Goal: Information Seeking & Learning: Learn about a topic

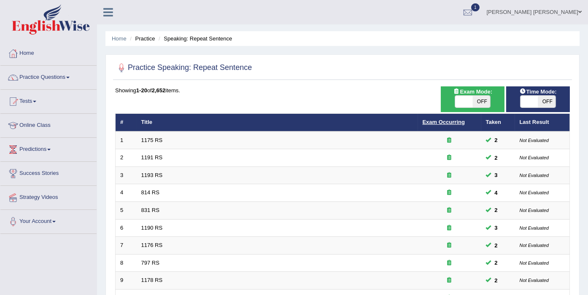
click at [438, 121] on link "Exam Occurring" at bounding box center [444, 122] width 42 height 6
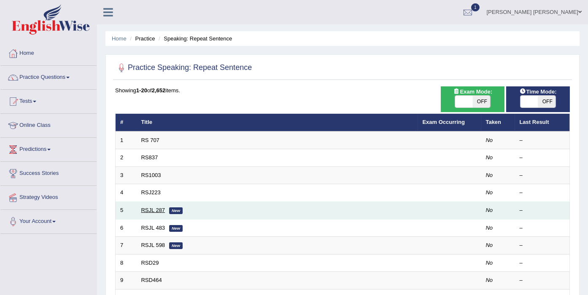
click at [155, 211] on link "RSJL 287" at bounding box center [153, 210] width 24 height 6
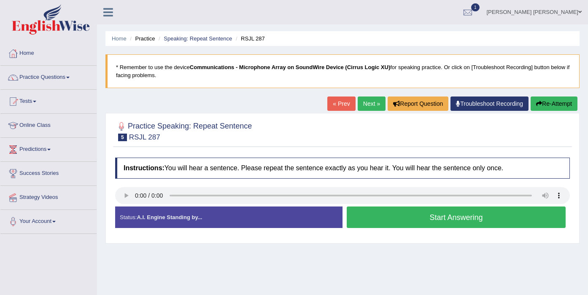
click at [140, 219] on strong "A.I. Engine Standing by..." at bounding box center [169, 217] width 65 height 6
click at [409, 216] on button "Start Answering" at bounding box center [456, 218] width 219 height 22
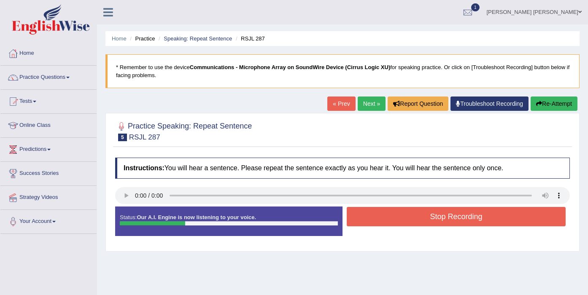
click at [409, 216] on button "Stop Recording" at bounding box center [456, 216] width 219 height 19
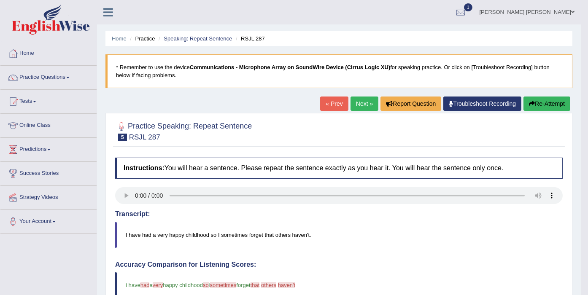
click at [360, 104] on link "Next »" at bounding box center [365, 104] width 28 height 14
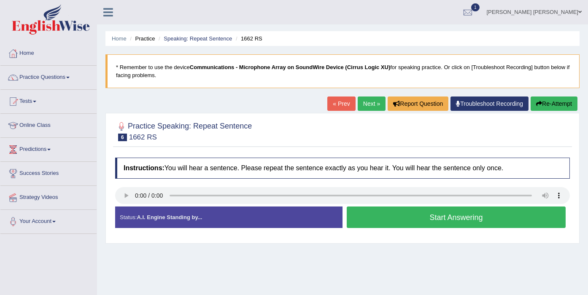
click at [451, 217] on button "Start Answering" at bounding box center [456, 218] width 219 height 22
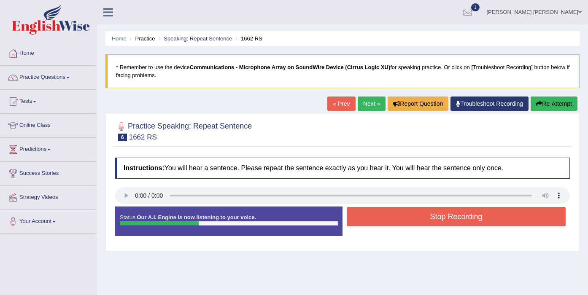
click at [451, 218] on button "Stop Recording" at bounding box center [456, 216] width 219 height 19
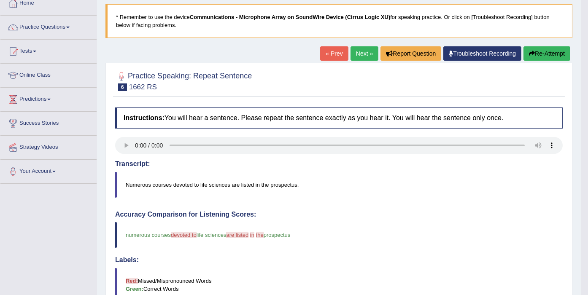
scroll to position [47, 0]
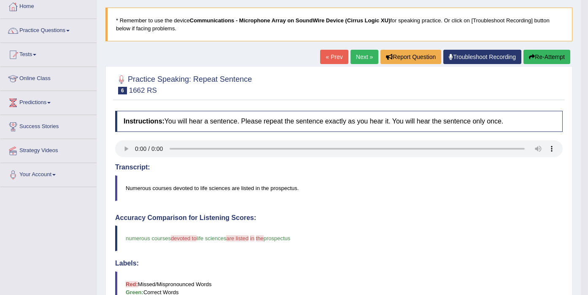
click at [359, 51] on link "Next »" at bounding box center [365, 57] width 28 height 14
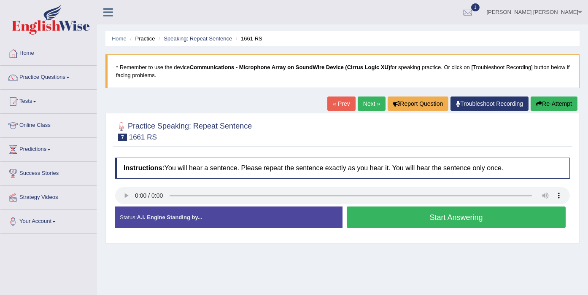
click at [418, 215] on button "Start Answering" at bounding box center [456, 218] width 219 height 22
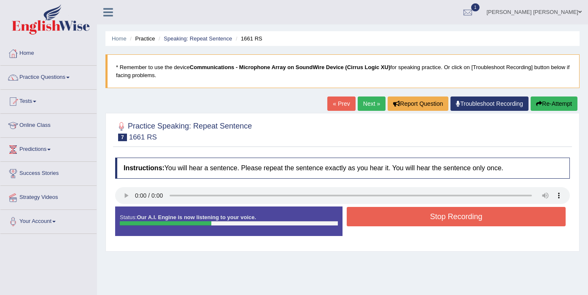
click at [428, 224] on button "Stop Recording" at bounding box center [456, 216] width 219 height 19
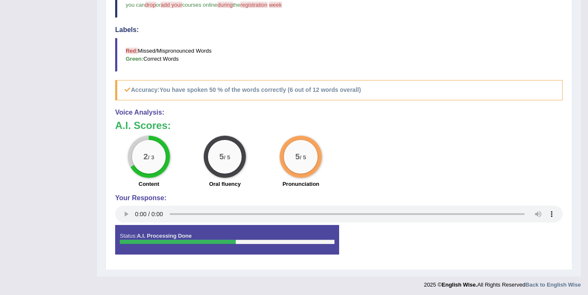
scroll to position [93, 0]
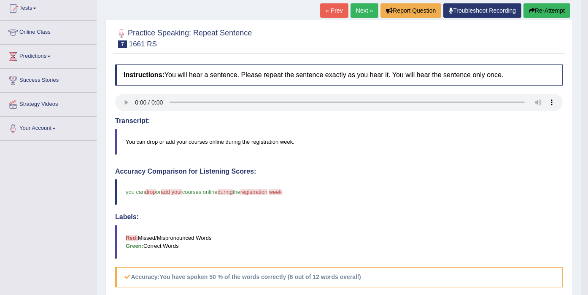
click at [357, 10] on link "Next »" at bounding box center [365, 10] width 28 height 14
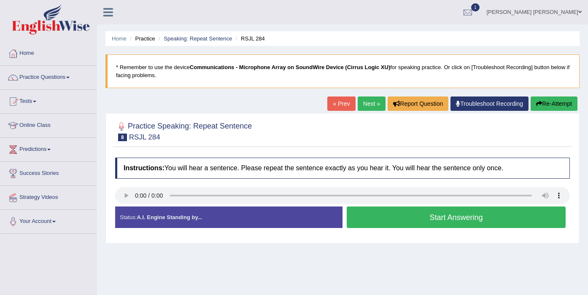
click at [410, 216] on button "Start Answering" at bounding box center [456, 218] width 219 height 22
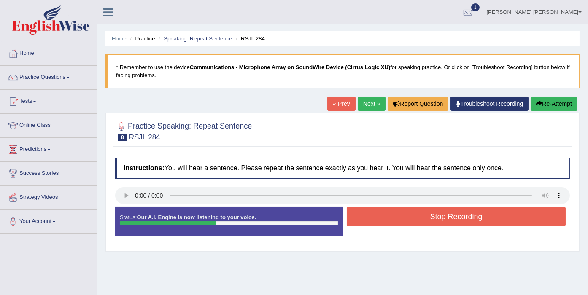
click at [424, 217] on button "Stop Recording" at bounding box center [456, 216] width 219 height 19
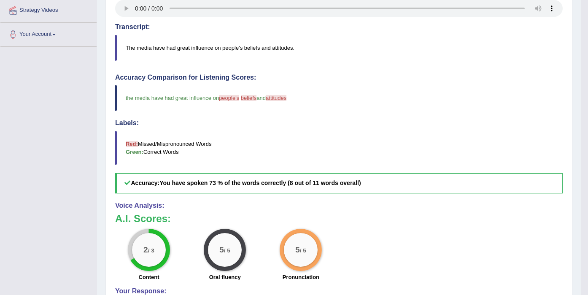
scroll to position [47, 0]
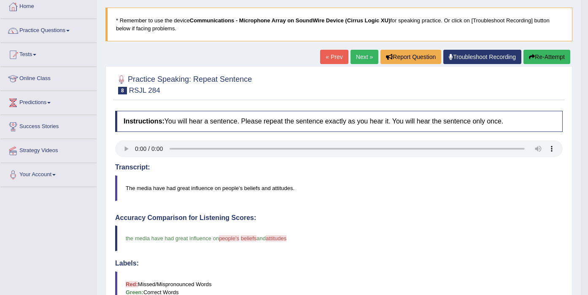
click at [355, 53] on link "Next »" at bounding box center [365, 57] width 28 height 14
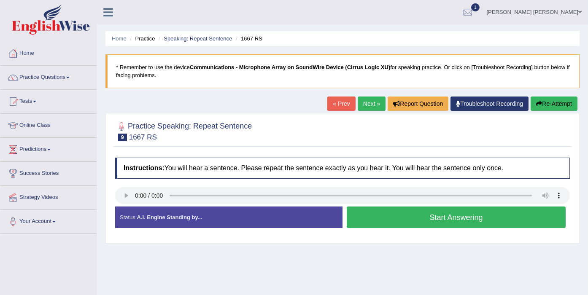
click at [385, 216] on button "Start Answering" at bounding box center [456, 218] width 219 height 22
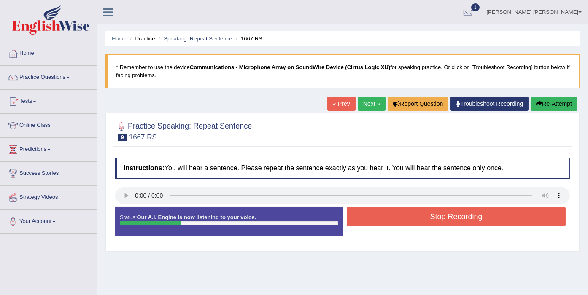
click at [396, 213] on button "Stop Recording" at bounding box center [456, 216] width 219 height 19
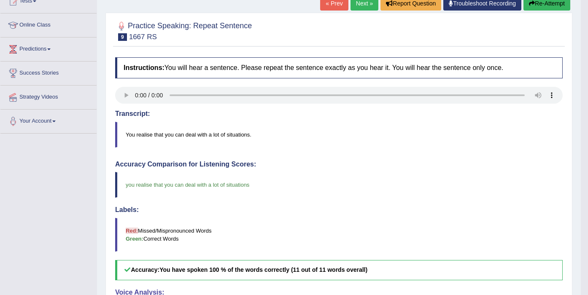
scroll to position [46, 0]
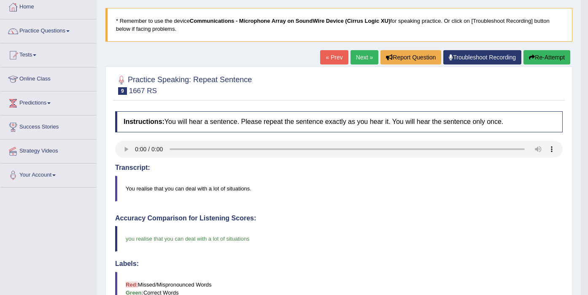
click at [361, 58] on link "Next »" at bounding box center [365, 57] width 28 height 14
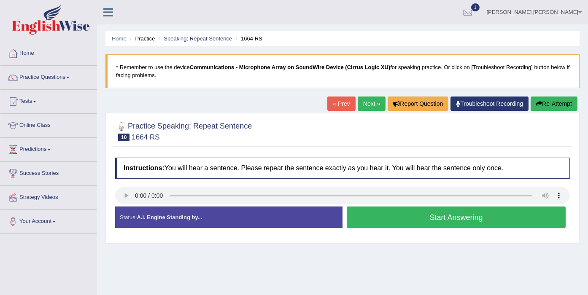
click at [406, 215] on button "Start Answering" at bounding box center [456, 218] width 219 height 22
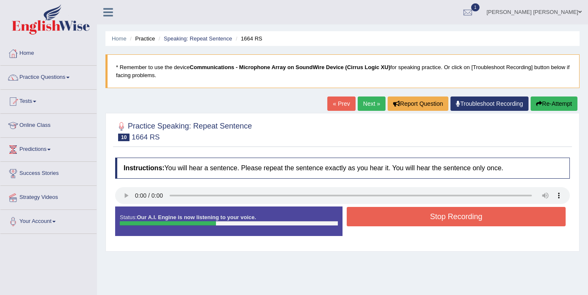
click at [406, 215] on button "Stop Recording" at bounding box center [456, 216] width 219 height 19
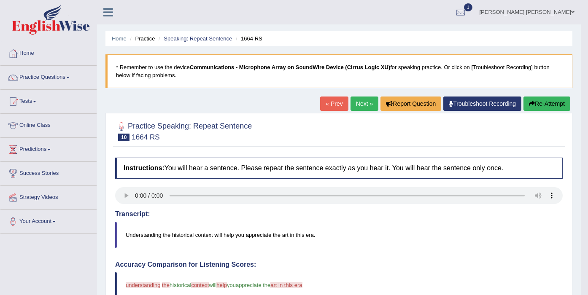
click at [359, 104] on link "Next »" at bounding box center [365, 104] width 28 height 14
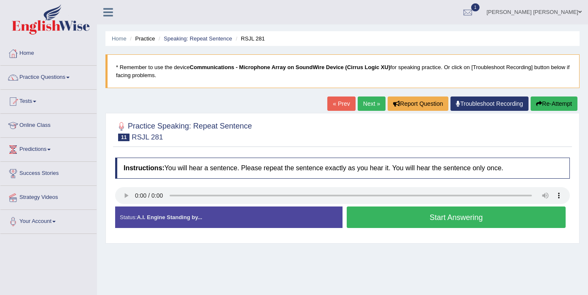
click at [460, 213] on button "Start Answering" at bounding box center [456, 218] width 219 height 22
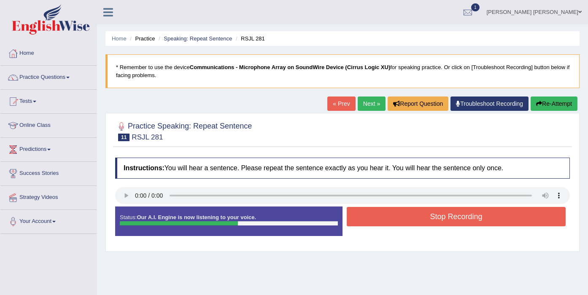
click at [457, 217] on button "Stop Recording" at bounding box center [456, 216] width 219 height 19
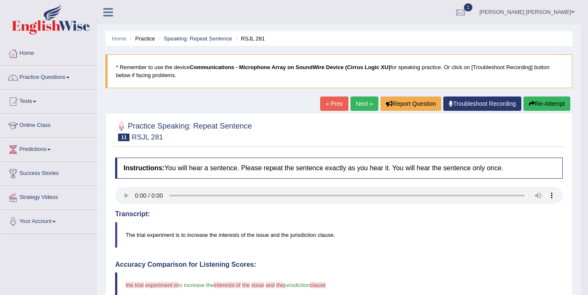
click at [358, 98] on link "Next »" at bounding box center [365, 104] width 28 height 14
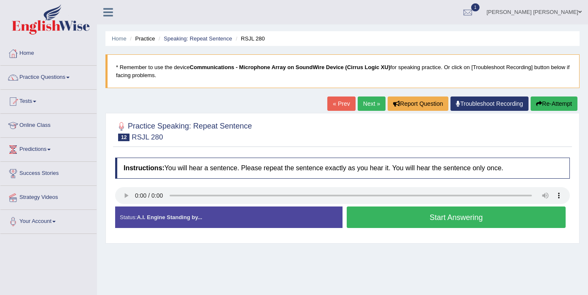
click at [373, 214] on button "Start Answering" at bounding box center [456, 218] width 219 height 22
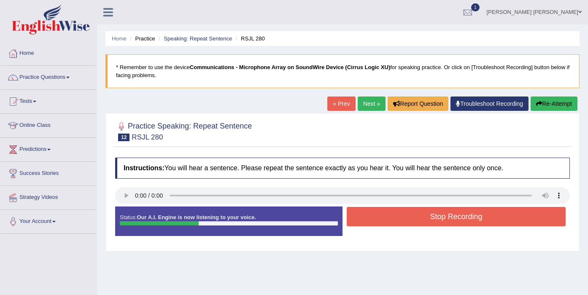
click at [426, 220] on button "Stop Recording" at bounding box center [456, 216] width 219 height 19
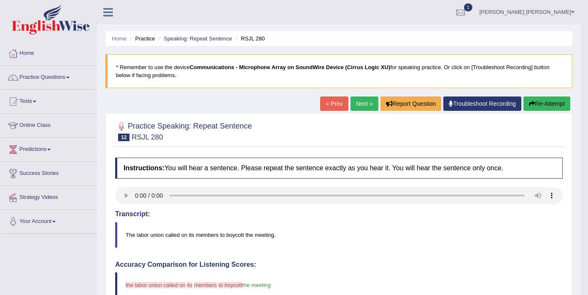
click at [559, 106] on button "Re-Attempt" at bounding box center [547, 104] width 47 height 14
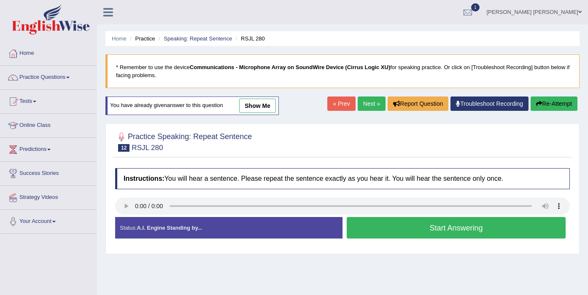
click at [404, 221] on button "Start Answering" at bounding box center [456, 228] width 219 height 22
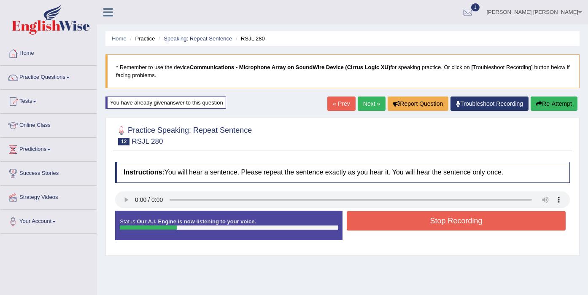
click at [407, 225] on button "Stop Recording" at bounding box center [456, 220] width 219 height 19
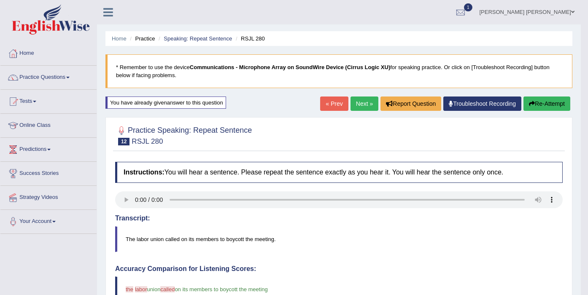
click at [364, 106] on link "Next »" at bounding box center [365, 104] width 28 height 14
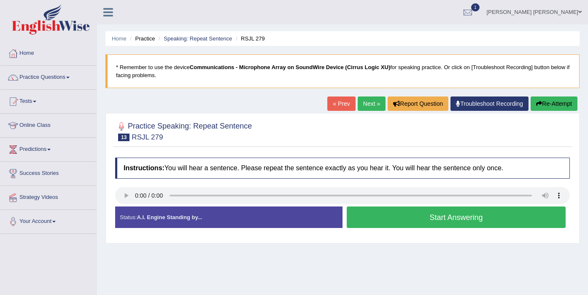
click at [397, 221] on button "Start Answering" at bounding box center [456, 218] width 219 height 22
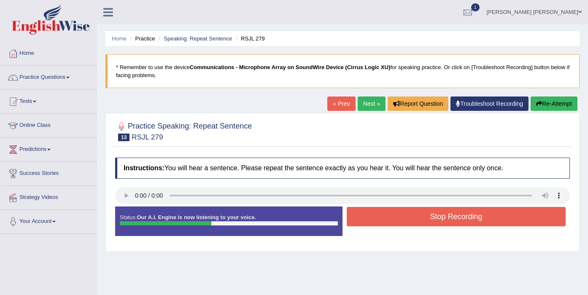
click at [415, 221] on button "Stop Recording" at bounding box center [456, 216] width 219 height 19
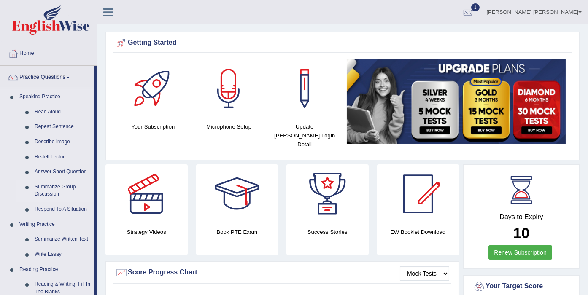
click at [56, 186] on link "Summarize Group Discussion" at bounding box center [63, 191] width 64 height 22
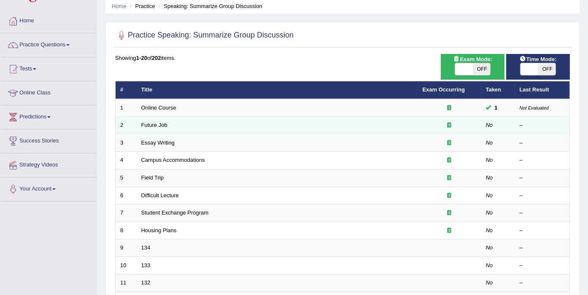
scroll to position [25, 0]
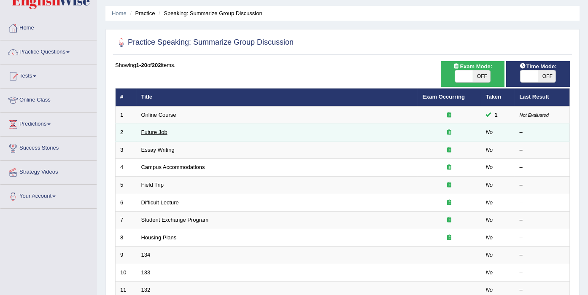
click at [148, 131] on link "Future Job" at bounding box center [154, 132] width 26 height 6
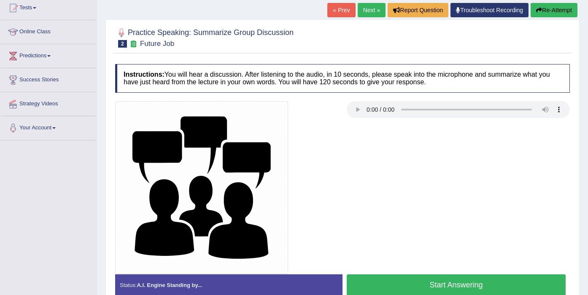
scroll to position [141, 0]
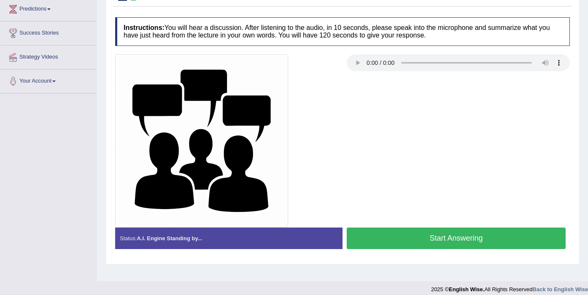
click at [419, 236] on button "Start Answering" at bounding box center [456, 239] width 219 height 22
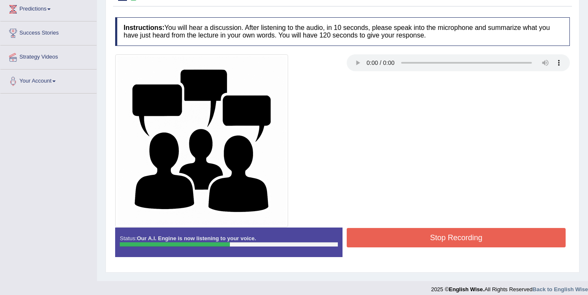
click at [423, 234] on button "Stop Recording" at bounding box center [456, 237] width 219 height 19
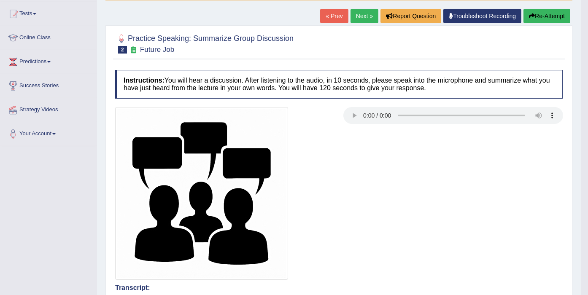
scroll to position [0, 0]
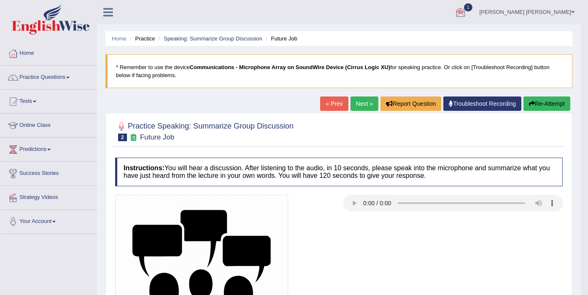
click at [366, 100] on link "Next »" at bounding box center [365, 104] width 28 height 14
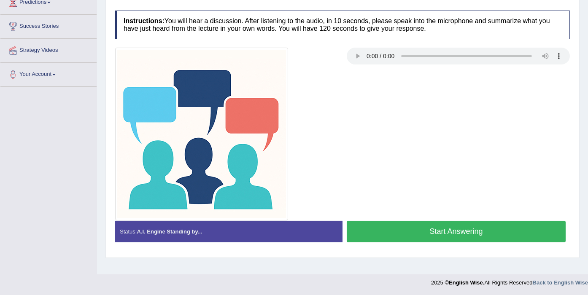
scroll to position [100, 0]
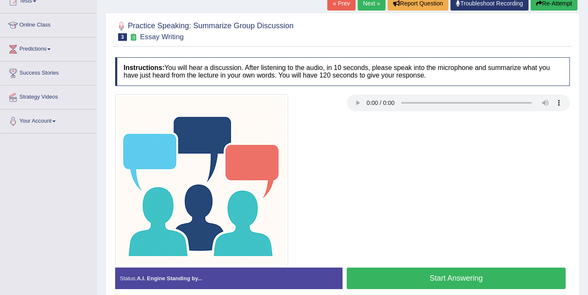
click at [421, 277] on button "Start Answering" at bounding box center [456, 279] width 219 height 22
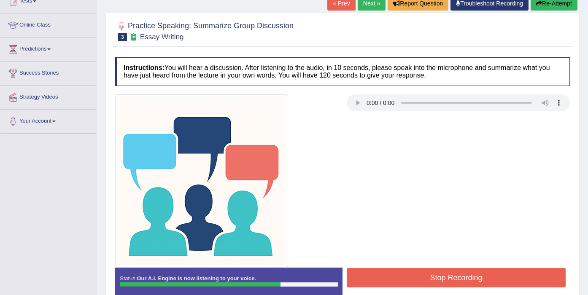
click at [432, 268] on button "Stop Recording" at bounding box center [456, 277] width 219 height 19
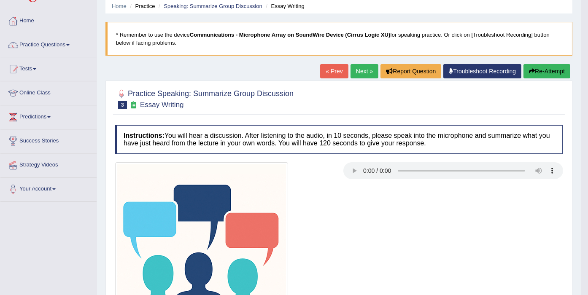
scroll to position [0, 0]
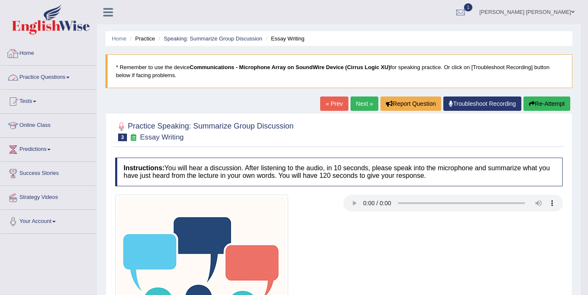
click at [65, 78] on link "Practice Questions" at bounding box center [48, 76] width 96 height 21
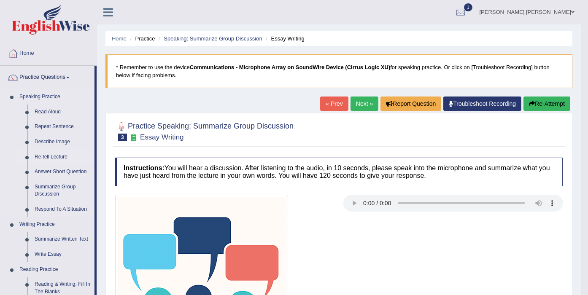
click at [45, 154] on link "Re-tell Lecture" at bounding box center [63, 157] width 64 height 15
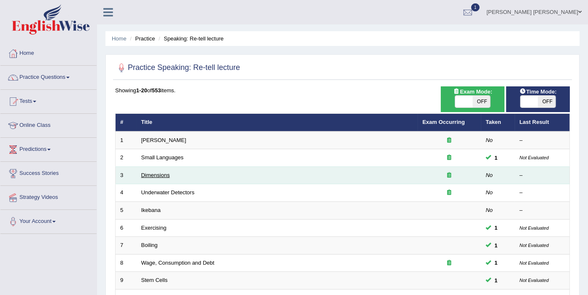
click at [146, 175] on link "Dimensions" at bounding box center [155, 175] width 29 height 6
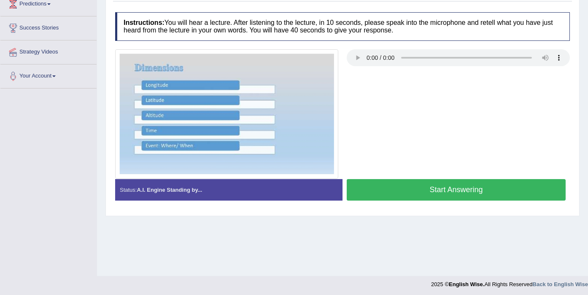
scroll to position [147, 0]
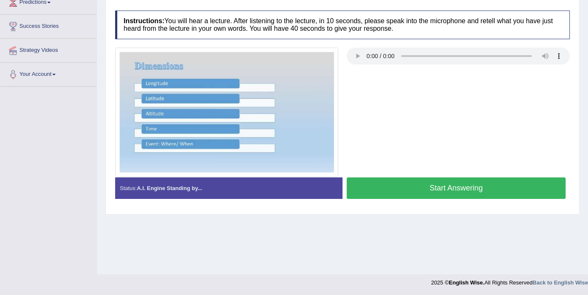
click at [385, 182] on button "Start Answering" at bounding box center [456, 189] width 219 height 22
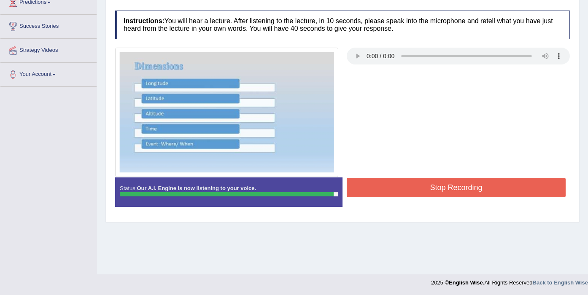
click at [526, 190] on button "Stop Recording" at bounding box center [456, 187] width 219 height 19
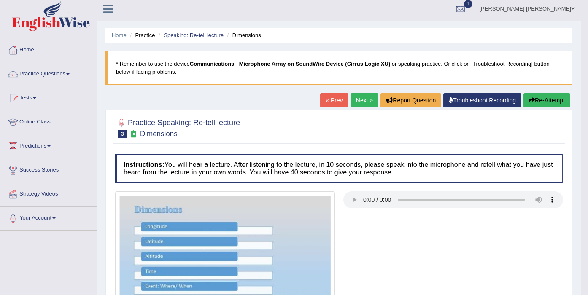
scroll to position [0, 0]
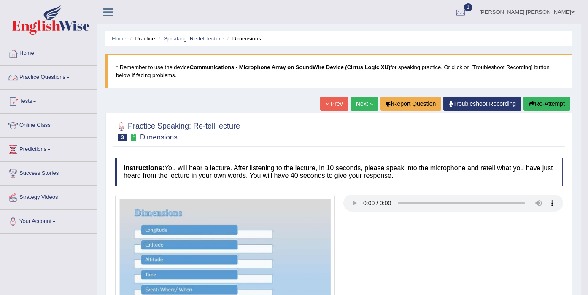
click at [49, 76] on link "Practice Questions" at bounding box center [48, 76] width 96 height 21
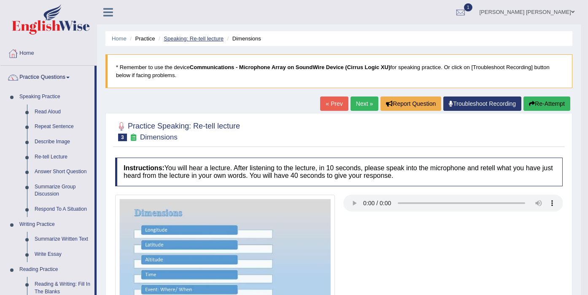
click at [196, 37] on link "Speaking: Re-tell lecture" at bounding box center [194, 38] width 60 height 6
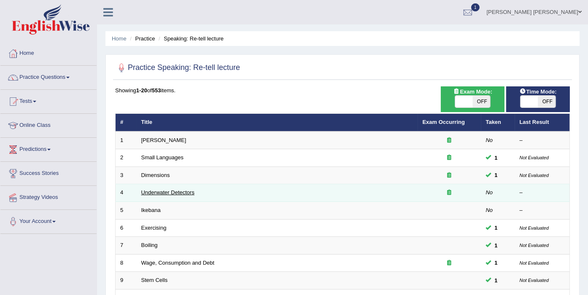
click at [157, 192] on link "Underwater Detectors" at bounding box center [167, 193] width 53 height 6
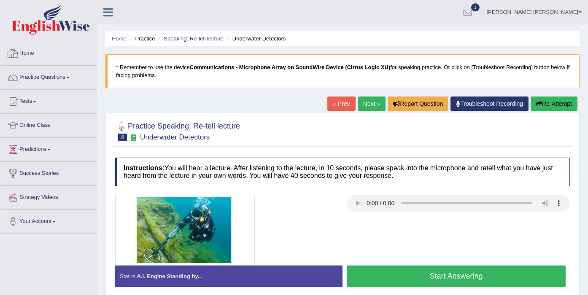
click at [195, 37] on link "Speaking: Re-tell lecture" at bounding box center [194, 38] width 60 height 6
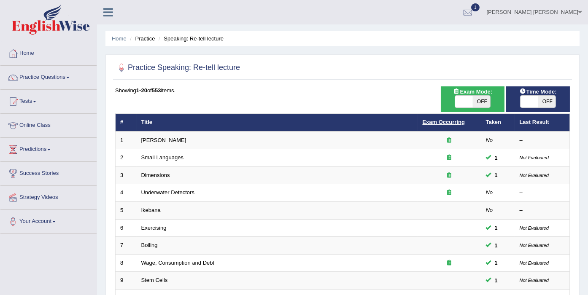
click at [445, 121] on link "Exam Occurring" at bounding box center [444, 122] width 42 height 6
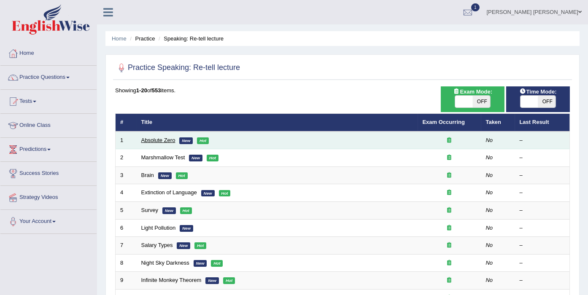
click at [146, 140] on link "Absolute Zero" at bounding box center [158, 140] width 34 height 6
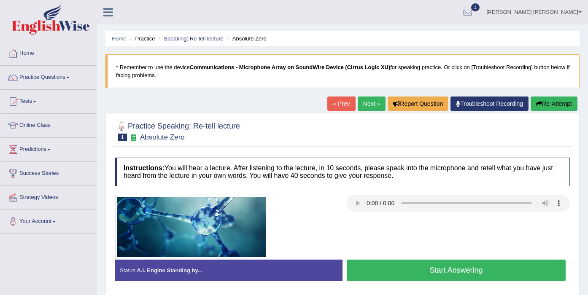
click at [383, 272] on button "Start Answering" at bounding box center [456, 271] width 219 height 22
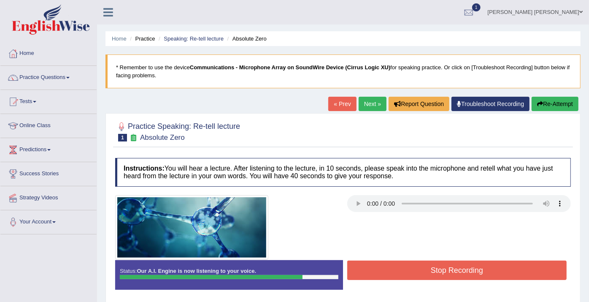
click at [493, 268] on button "Stop Recording" at bounding box center [457, 269] width 220 height 19
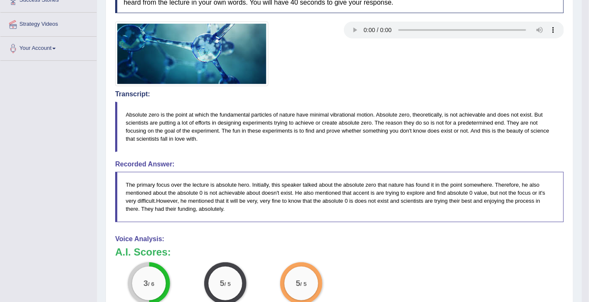
scroll to position [85, 0]
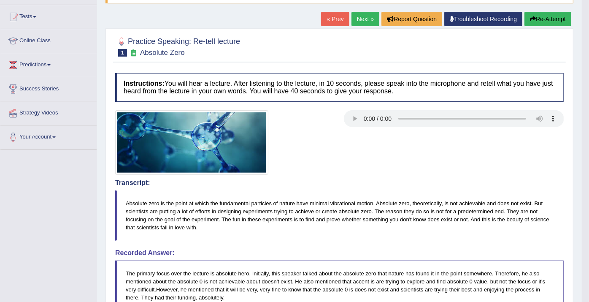
click at [358, 14] on link "Next »" at bounding box center [366, 19] width 28 height 14
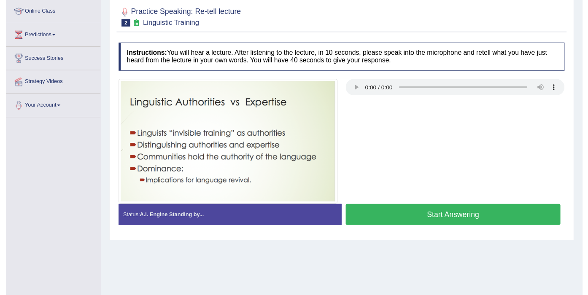
scroll to position [94, 0]
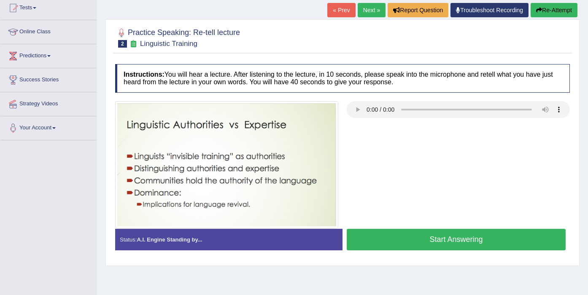
click at [403, 241] on button "Start Answering" at bounding box center [456, 240] width 219 height 22
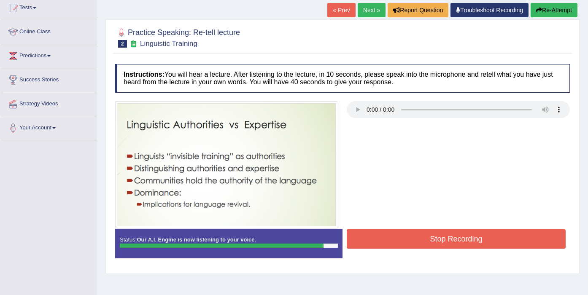
click at [443, 235] on button "Stop Recording" at bounding box center [456, 239] width 219 height 19
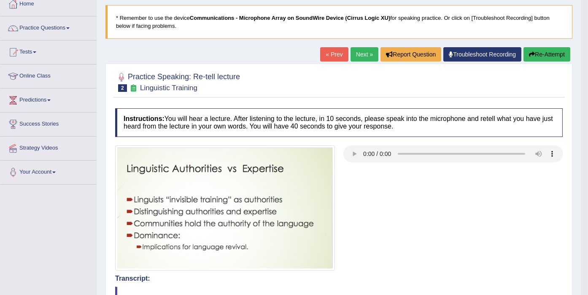
scroll to position [47, 0]
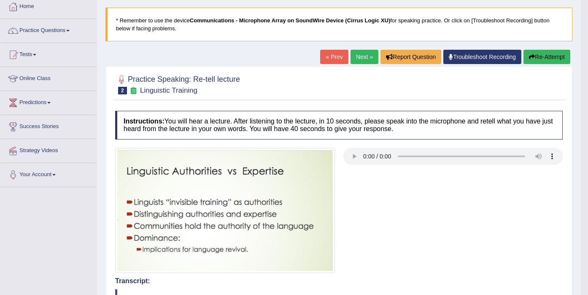
click at [368, 60] on link "Next »" at bounding box center [365, 57] width 28 height 14
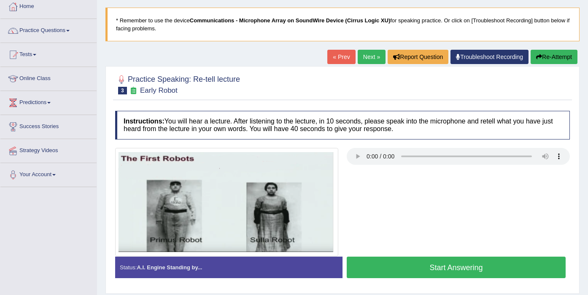
click at [389, 264] on button "Start Answering" at bounding box center [456, 268] width 219 height 22
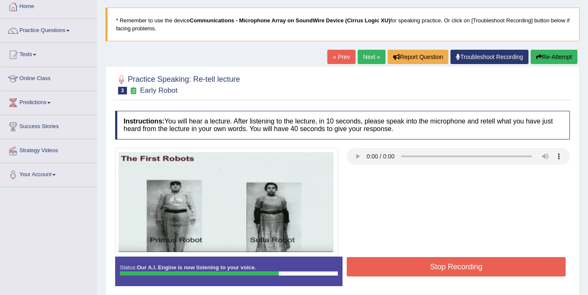
click at [383, 261] on button "Stop Recording" at bounding box center [456, 267] width 219 height 19
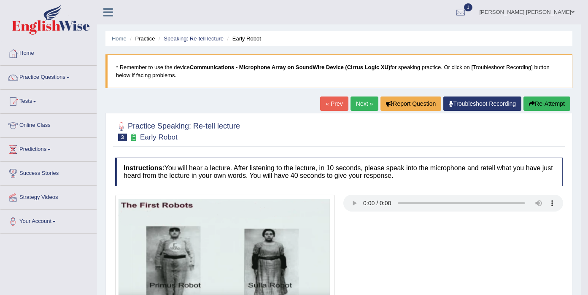
click at [369, 99] on link "Next »" at bounding box center [365, 104] width 28 height 14
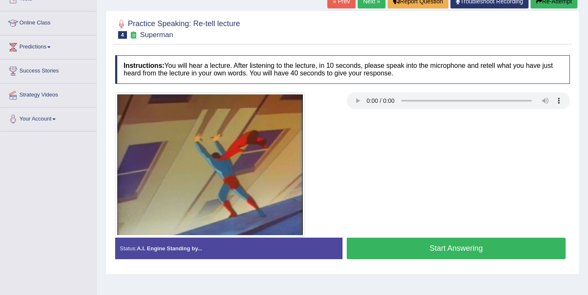
click at [426, 248] on button "Start Answering" at bounding box center [456, 249] width 219 height 22
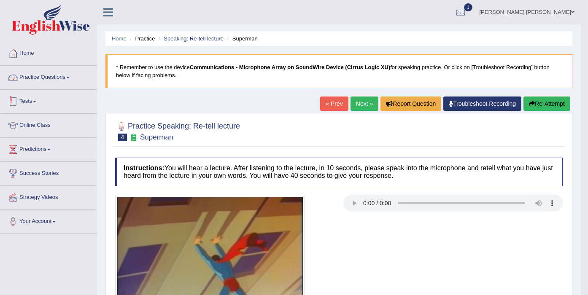
click at [65, 76] on link "Practice Questions" at bounding box center [48, 76] width 96 height 21
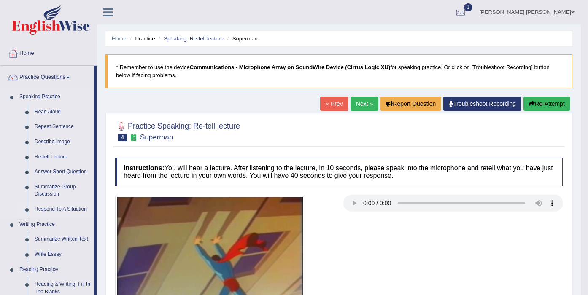
click at [54, 209] on link "Respond To A Situation" at bounding box center [63, 209] width 64 height 15
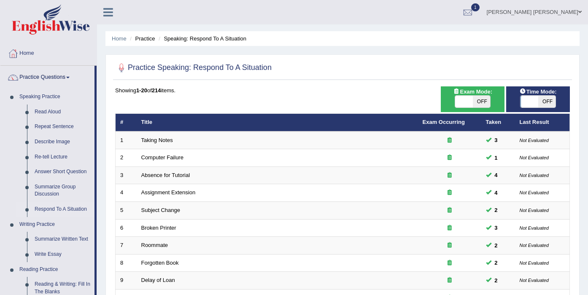
click at [53, 194] on link "Summarize Group Discussion" at bounding box center [63, 191] width 64 height 22
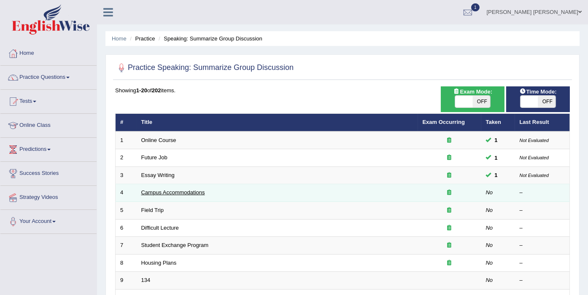
click at [161, 193] on link "Campus Accommodations" at bounding box center [173, 193] width 64 height 6
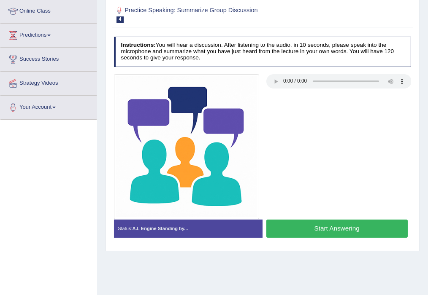
scroll to position [147, 0]
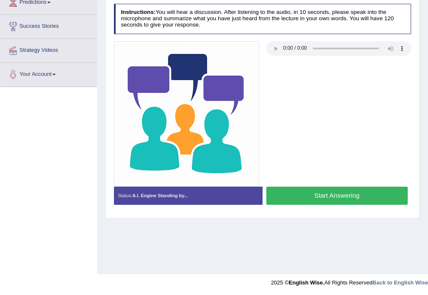
click at [291, 191] on button "Start Answering" at bounding box center [336, 196] width 141 height 18
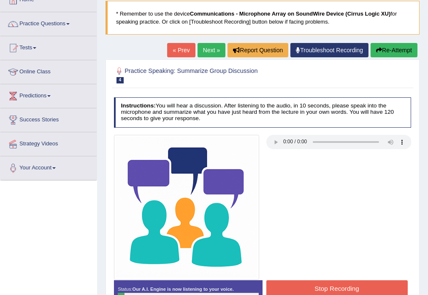
scroll to position [100, 0]
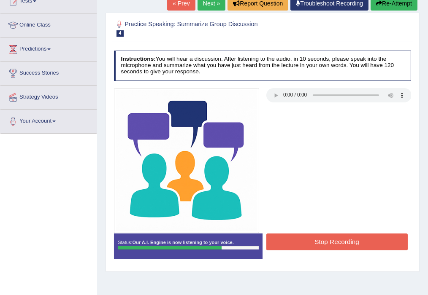
click at [294, 234] on button "Stop Recording" at bounding box center [336, 242] width 141 height 16
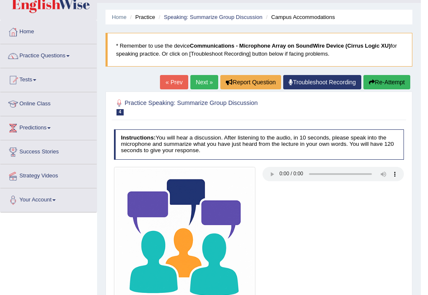
scroll to position [0, 0]
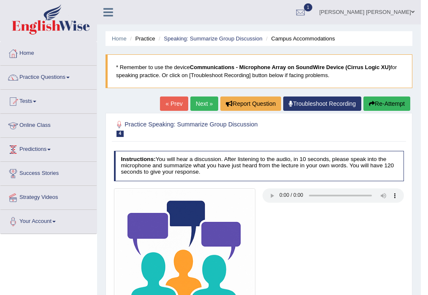
drag, startPoint x: 201, startPoint y: 105, endPoint x: 196, endPoint y: 98, distance: 8.8
click at [201, 105] on link "Next »" at bounding box center [204, 104] width 28 height 14
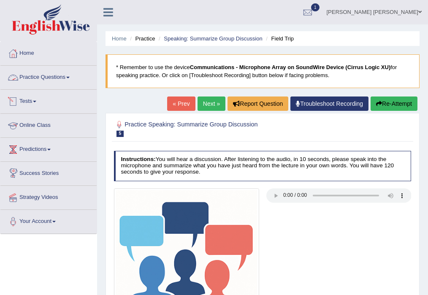
click at [60, 76] on link "Practice Questions" at bounding box center [48, 76] width 96 height 21
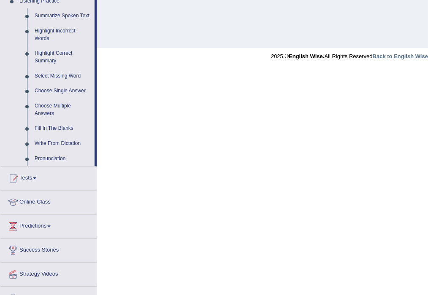
scroll to position [389, 0]
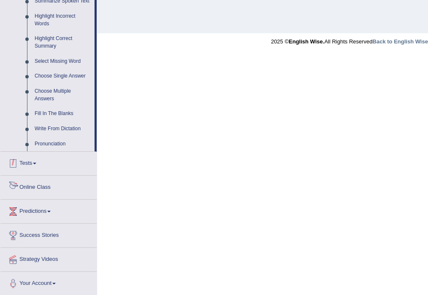
click at [38, 161] on link "Tests" at bounding box center [48, 162] width 96 height 21
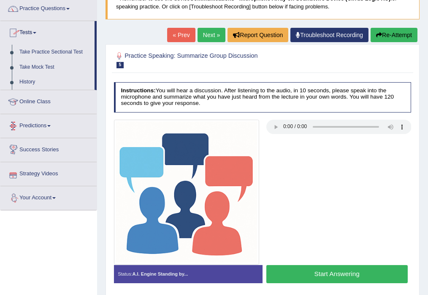
scroll to position [54, 0]
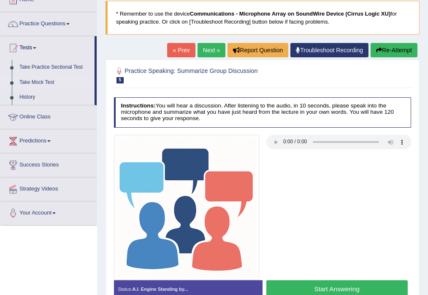
click at [40, 79] on link "Take Mock Test" at bounding box center [55, 82] width 79 height 15
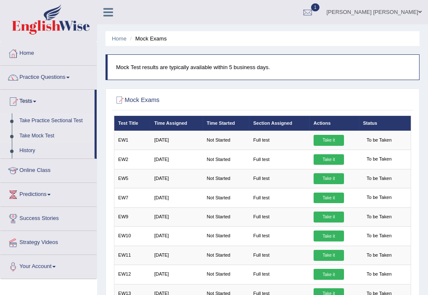
click at [45, 120] on link "Take Practice Sectional Test" at bounding box center [55, 121] width 79 height 15
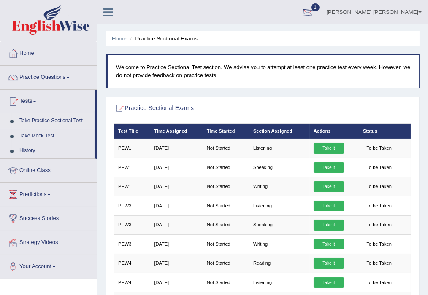
click at [314, 16] on div at bounding box center [307, 12] width 13 height 13
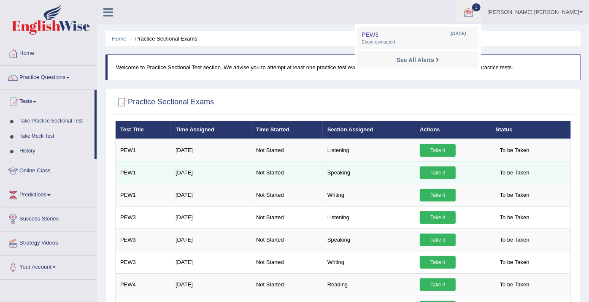
click at [428, 172] on link "Take it" at bounding box center [438, 172] width 36 height 13
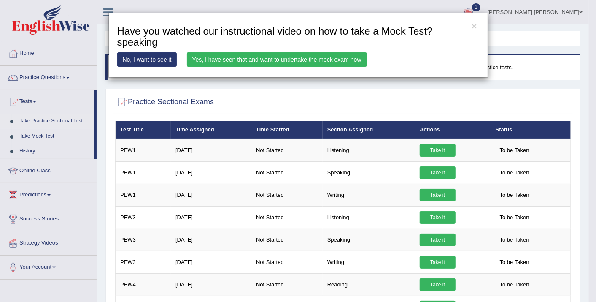
click at [428, 172] on div "× Have you watched our instructional video on how to take a Mock Test?speaking …" at bounding box center [298, 151] width 596 height 302
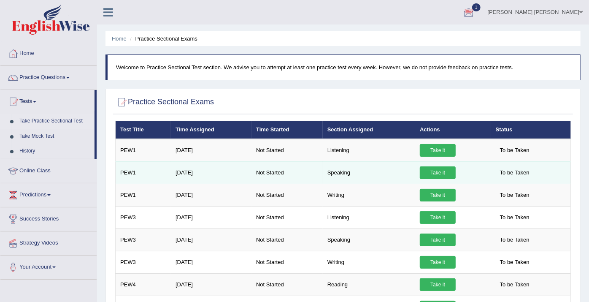
click at [428, 168] on link "Take it" at bounding box center [438, 172] width 36 height 13
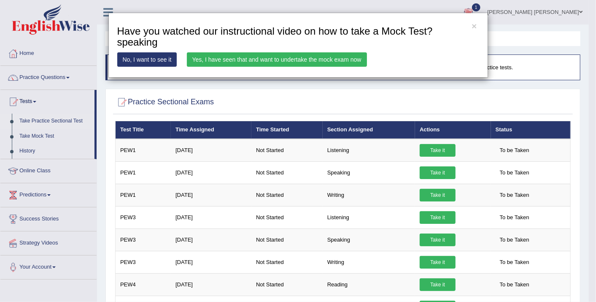
click at [268, 56] on link "Yes, I have seen that and want to undertake the mock exam now" at bounding box center [277, 59] width 180 height 14
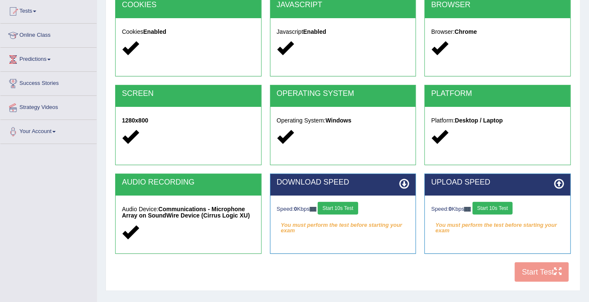
scroll to position [94, 0]
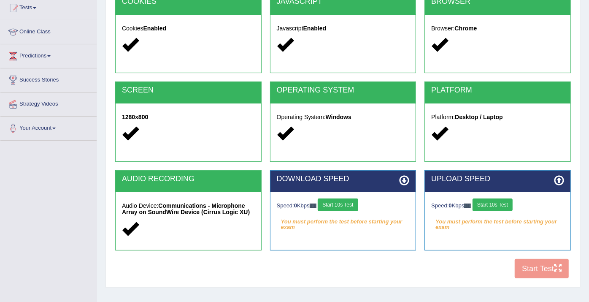
click at [329, 200] on button "Start 10s Test" at bounding box center [338, 204] width 40 height 13
click at [491, 206] on button "Start 10s Test" at bounding box center [493, 204] width 40 height 13
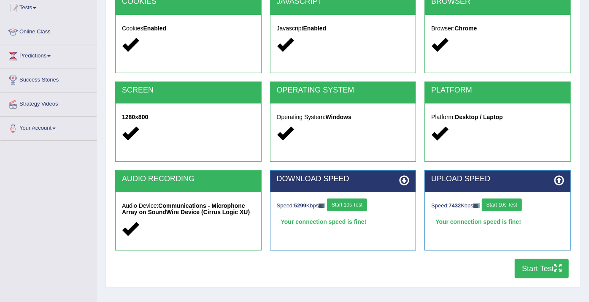
click at [534, 265] on button "Start Test" at bounding box center [542, 268] width 54 height 19
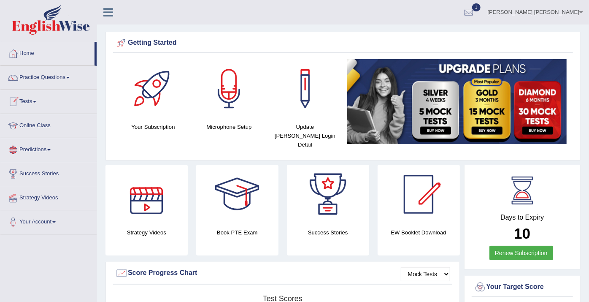
click at [29, 102] on link "Tests" at bounding box center [48, 100] width 96 height 21
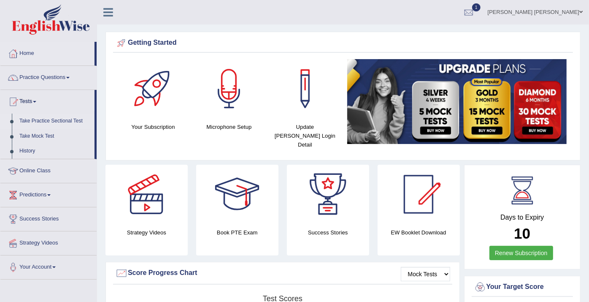
click at [41, 120] on link "Take Practice Sectional Test" at bounding box center [55, 121] width 79 height 15
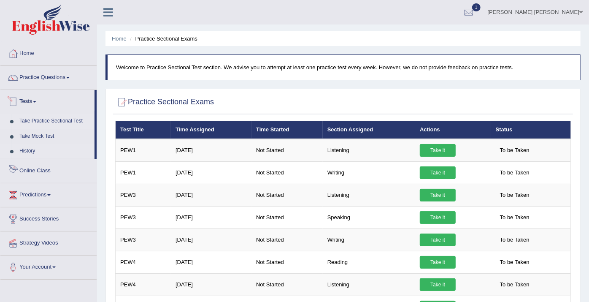
click at [25, 149] on link "History" at bounding box center [55, 151] width 79 height 15
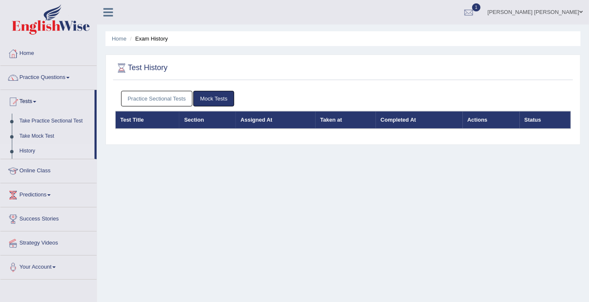
click at [138, 97] on link "Practice Sectional Tests" at bounding box center [157, 99] width 72 height 16
click at [172, 99] on link "Practice Sectional Tests" at bounding box center [157, 99] width 72 height 16
click at [164, 95] on link "Practice Sectional Tests" at bounding box center [157, 99] width 72 height 16
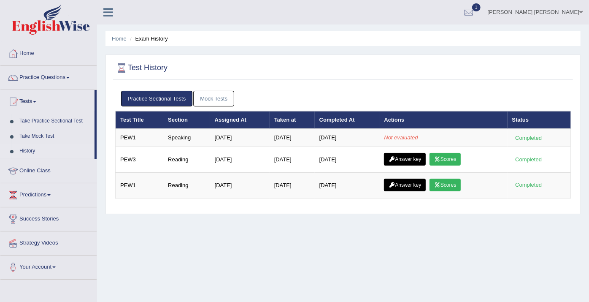
click at [203, 96] on link "Mock Tests" at bounding box center [213, 99] width 41 height 16
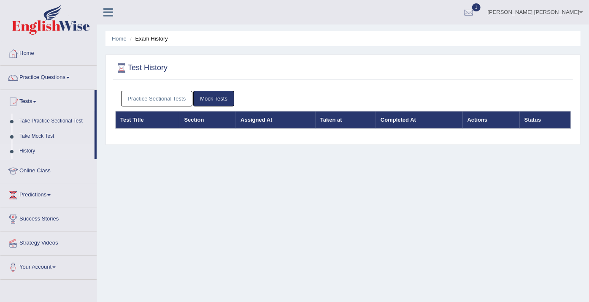
click at [178, 97] on link "Practice Sectional Tests" at bounding box center [157, 99] width 72 height 16
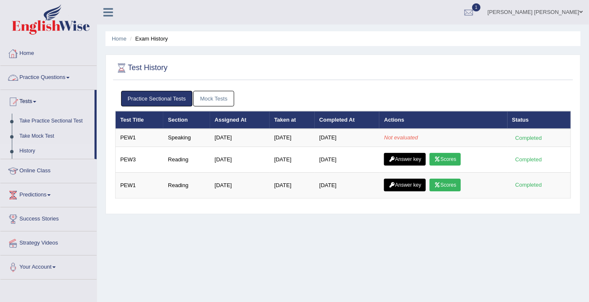
click at [48, 76] on link "Practice Questions" at bounding box center [48, 76] width 96 height 21
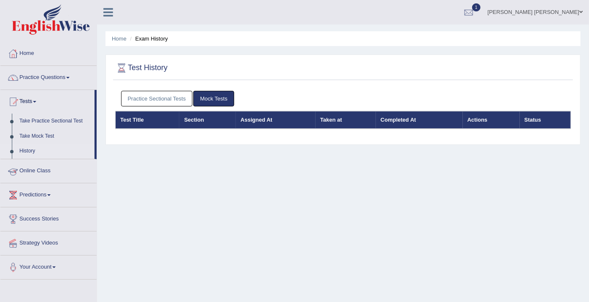
click at [40, 176] on link "Online Class" at bounding box center [48, 169] width 96 height 21
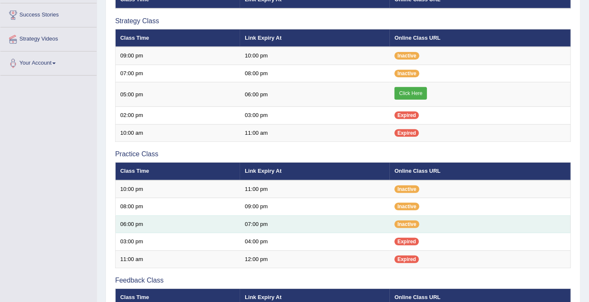
scroll to position [94, 0]
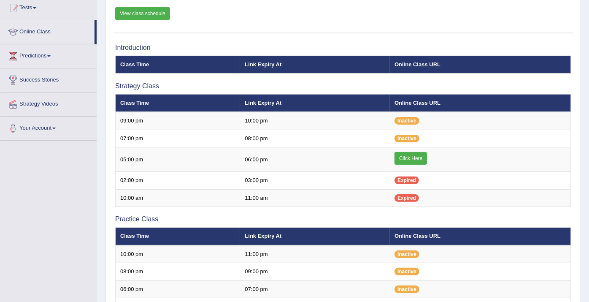
click at [147, 16] on link "View class schedule" at bounding box center [142, 13] width 55 height 13
click at [38, 54] on link "Predictions" at bounding box center [48, 54] width 96 height 21
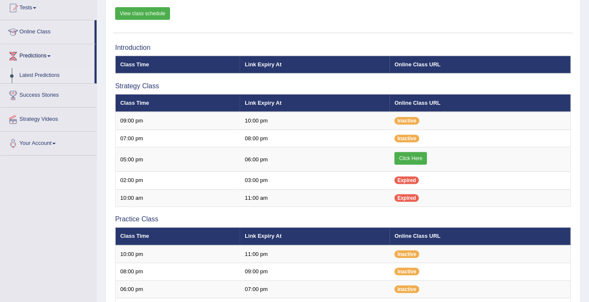
click at [43, 74] on link "Latest Predictions" at bounding box center [55, 75] width 79 height 15
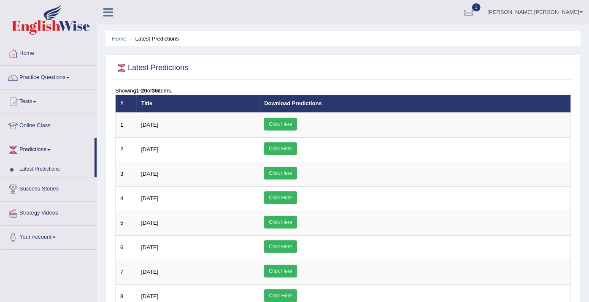
click at [31, 100] on link "Tests" at bounding box center [48, 100] width 96 height 21
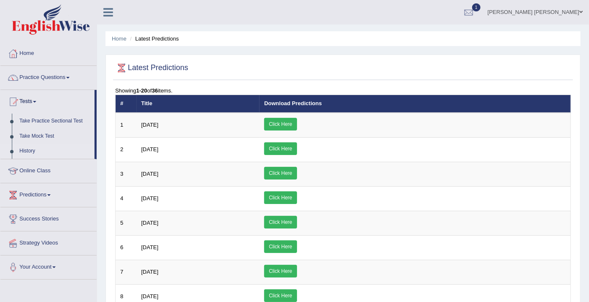
click at [39, 154] on link "History" at bounding box center [55, 151] width 79 height 15
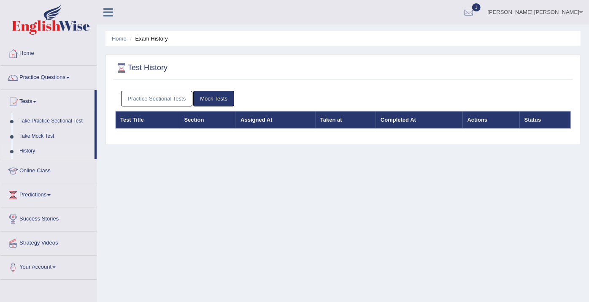
click at [165, 97] on link "Practice Sectional Tests" at bounding box center [157, 99] width 72 height 16
click at [125, 95] on link "Practice Sectional Tests" at bounding box center [157, 99] width 72 height 16
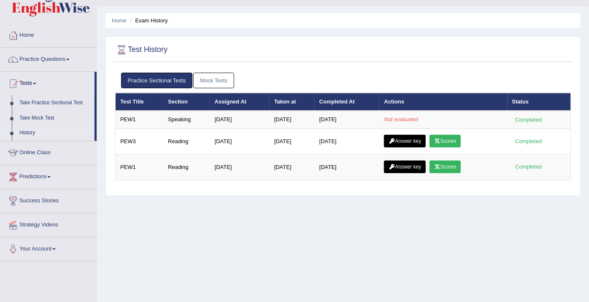
scroll to position [25, 0]
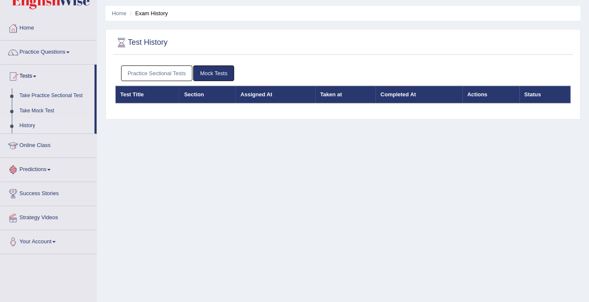
click at [153, 68] on link "Practice Sectional Tests" at bounding box center [157, 73] width 72 height 16
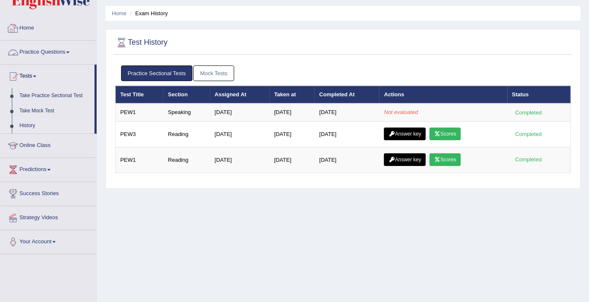
click at [30, 30] on link "Home" at bounding box center [48, 26] width 96 height 21
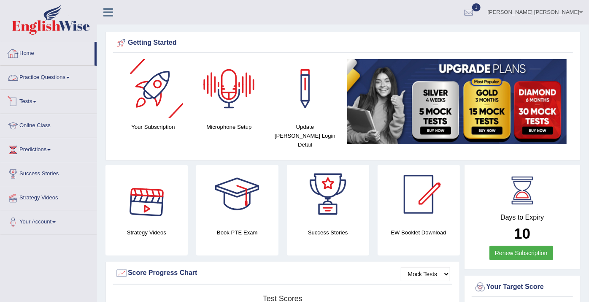
click at [31, 98] on link "Tests" at bounding box center [48, 100] width 96 height 21
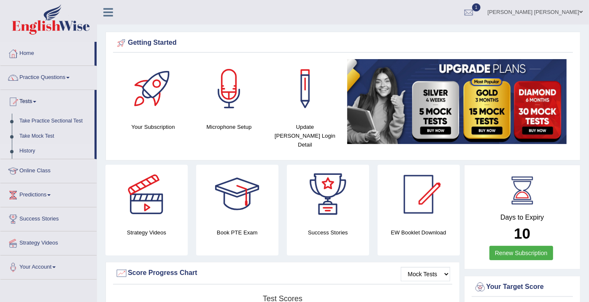
click at [32, 146] on link "History" at bounding box center [55, 151] width 79 height 15
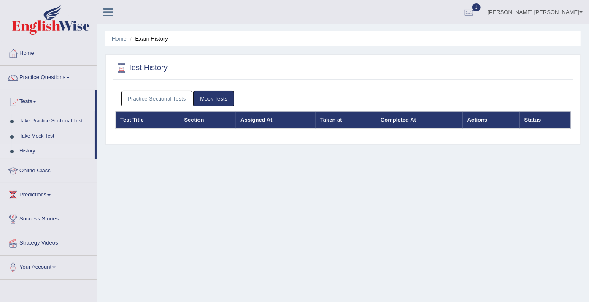
click at [154, 98] on link "Practice Sectional Tests" at bounding box center [157, 99] width 72 height 16
click at [168, 93] on link "Practice Sectional Tests" at bounding box center [157, 99] width 72 height 16
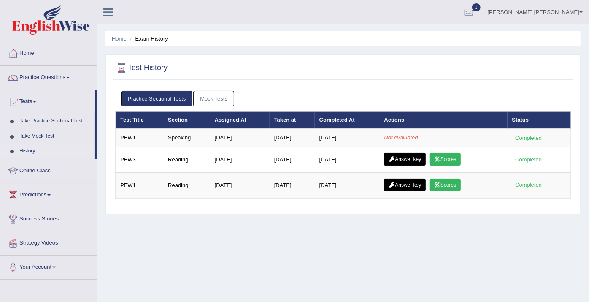
click at [204, 94] on link "Mock Tests" at bounding box center [213, 99] width 41 height 16
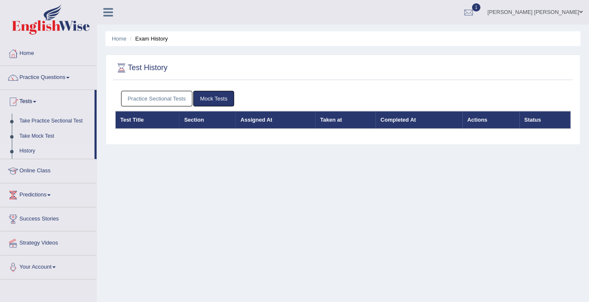
click at [172, 93] on link "Practice Sectional Tests" at bounding box center [157, 99] width 72 height 16
click at [166, 94] on link "Practice Sectional Tests" at bounding box center [157, 99] width 72 height 16
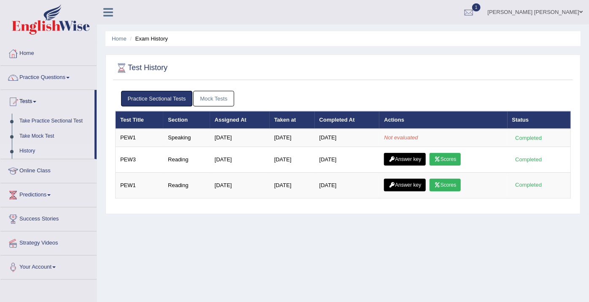
click at [207, 95] on link "Mock Tests" at bounding box center [213, 99] width 41 height 16
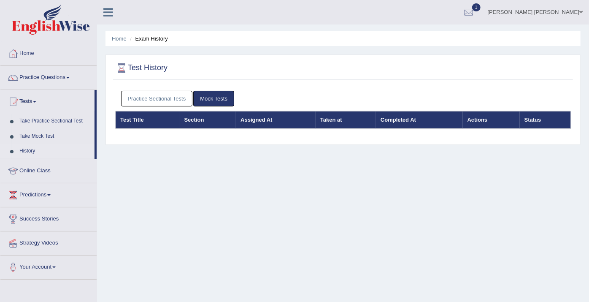
click at [165, 93] on link "Practice Sectional Tests" at bounding box center [157, 99] width 72 height 16
click at [163, 95] on link "Practice Sectional Tests" at bounding box center [157, 99] width 72 height 16
